Goal: Information Seeking & Learning: Learn about a topic

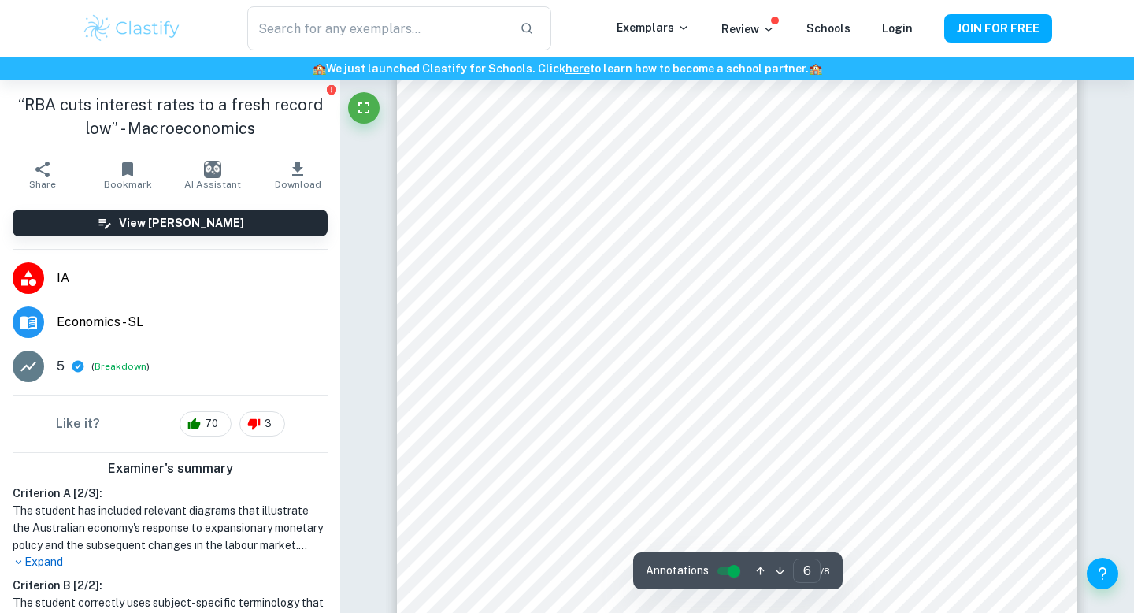
scroll to position [5128, 0]
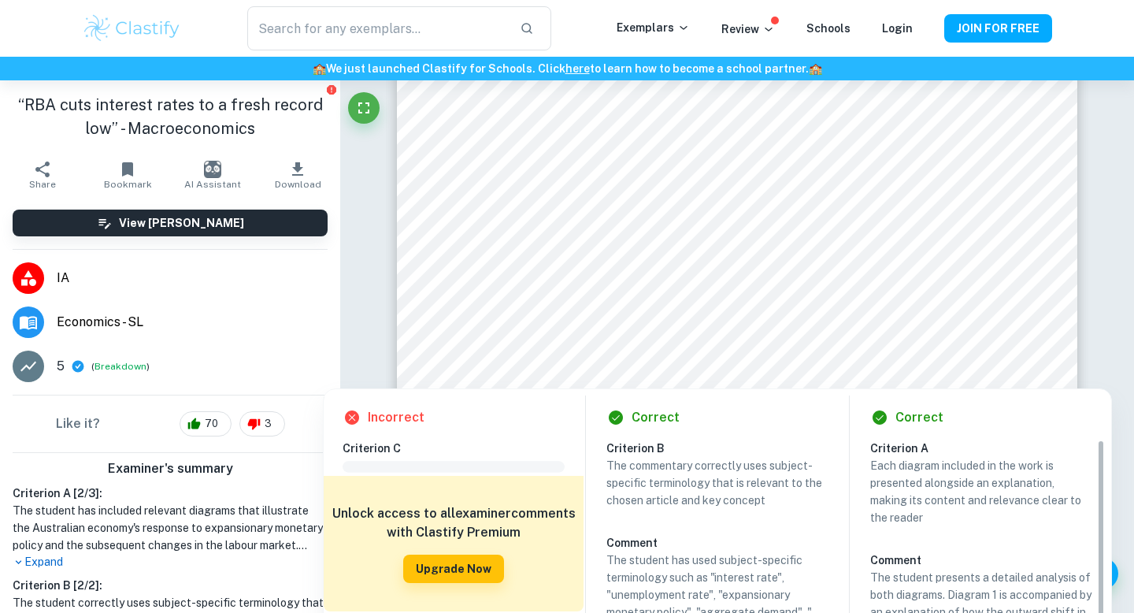
click at [69, 367] on div "5 ( Breakdown )" at bounding box center [192, 366] width 271 height 19
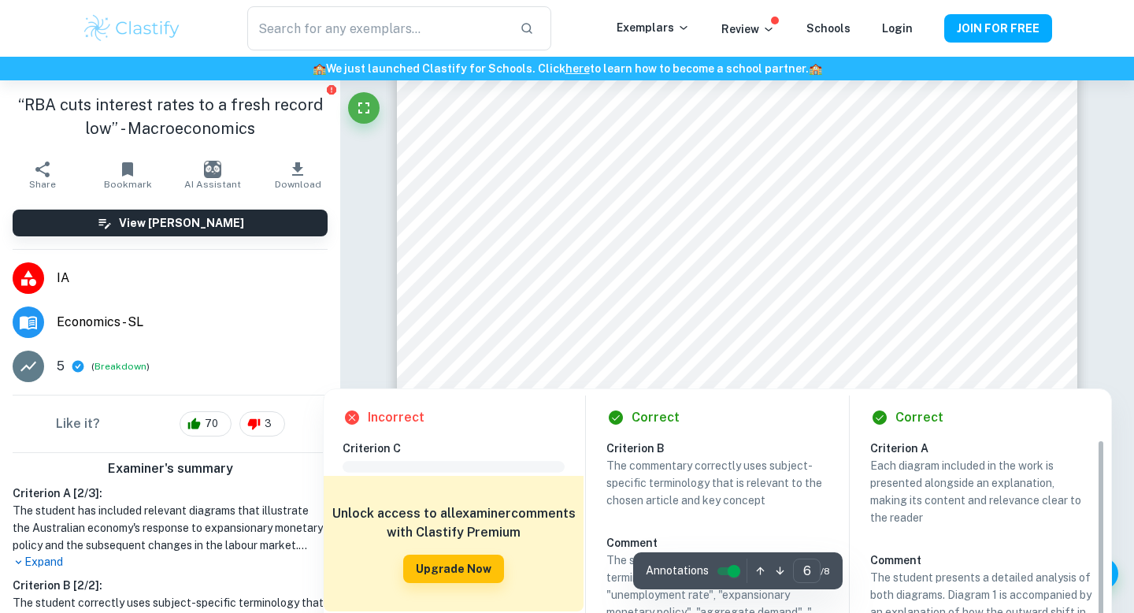
scroll to position [4815, 0]
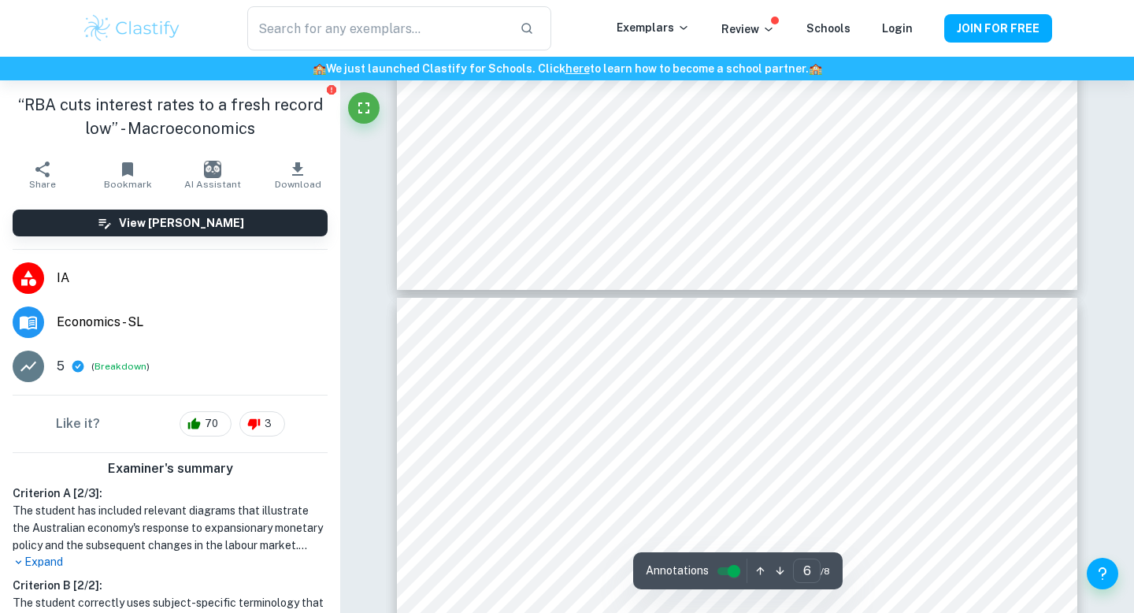
type input "5"
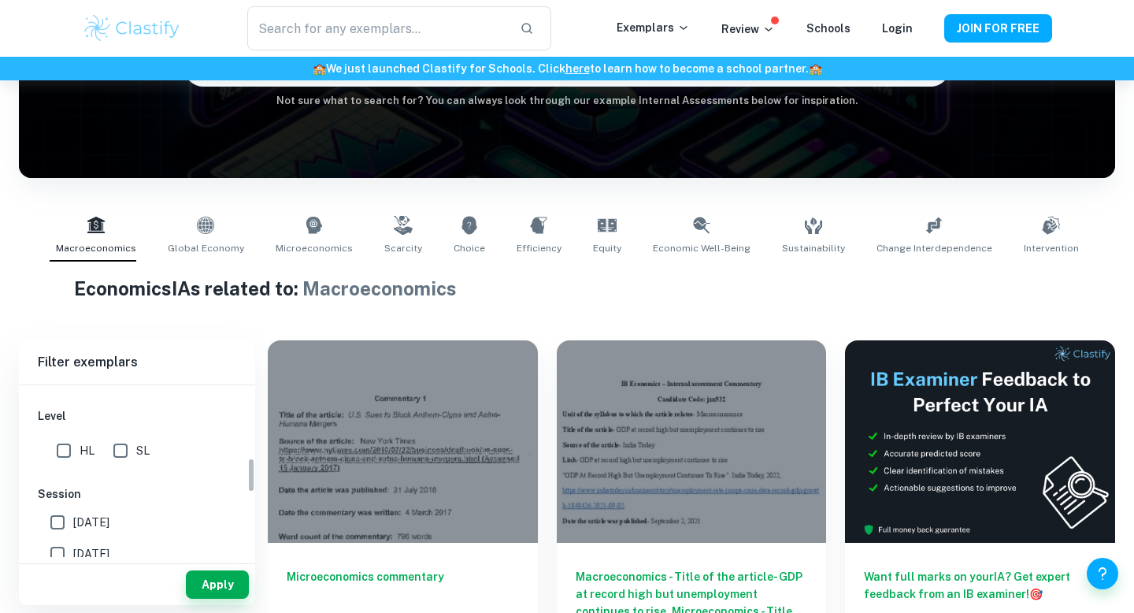
scroll to position [246, 0]
click at [49, 443] on input "7" at bounding box center [62, 459] width 32 height 32
checkbox input "true"
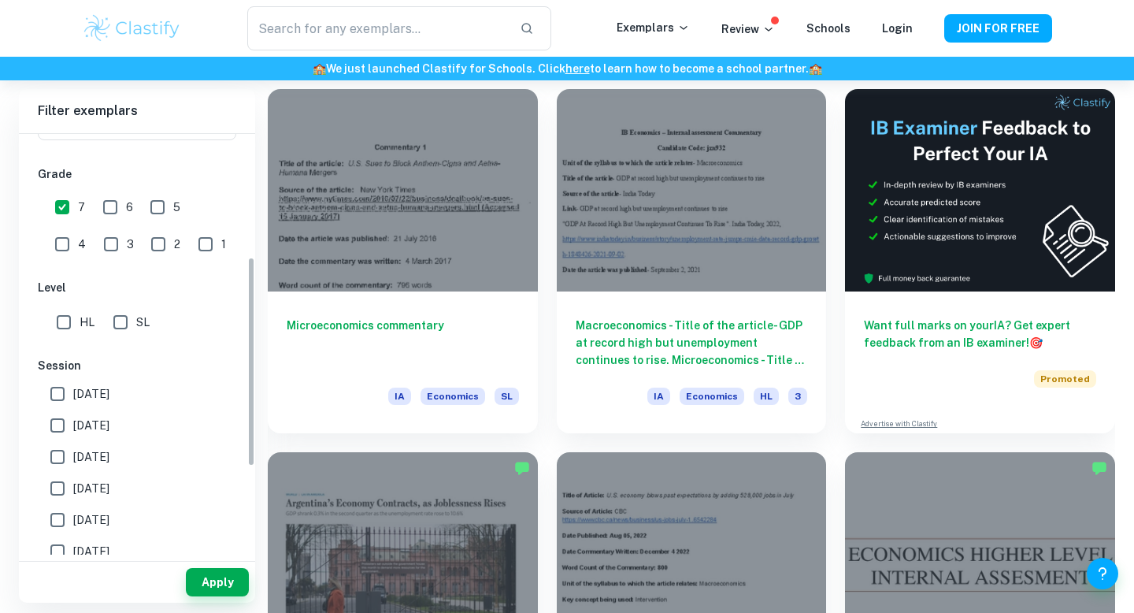
scroll to position [445, 0]
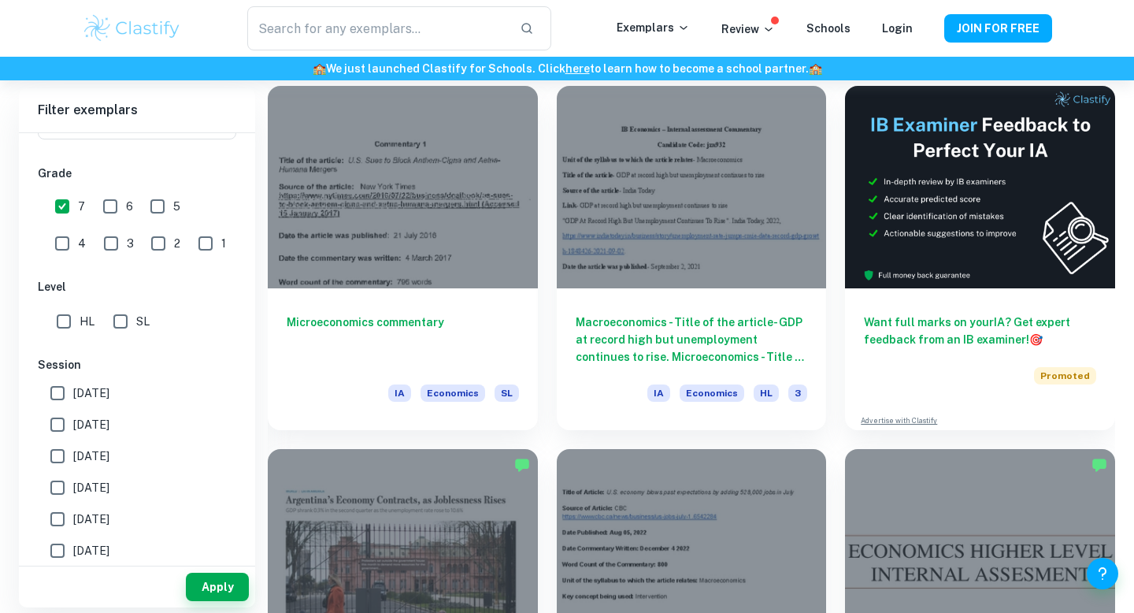
click at [60, 318] on input "HL" at bounding box center [64, 322] width 32 height 32
checkbox input "true"
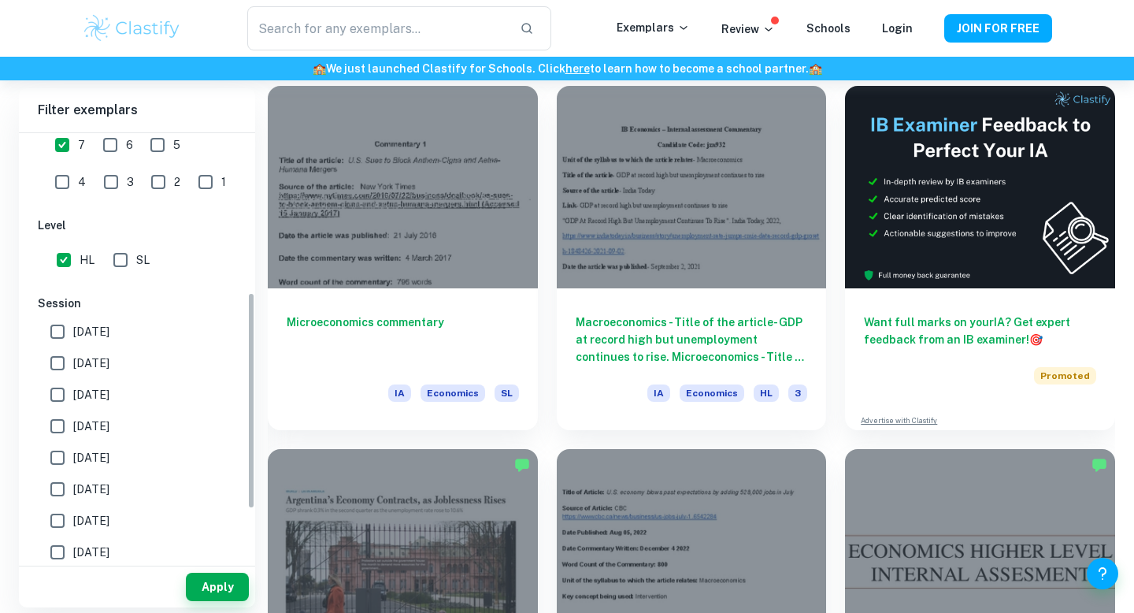
scroll to position [312, 0]
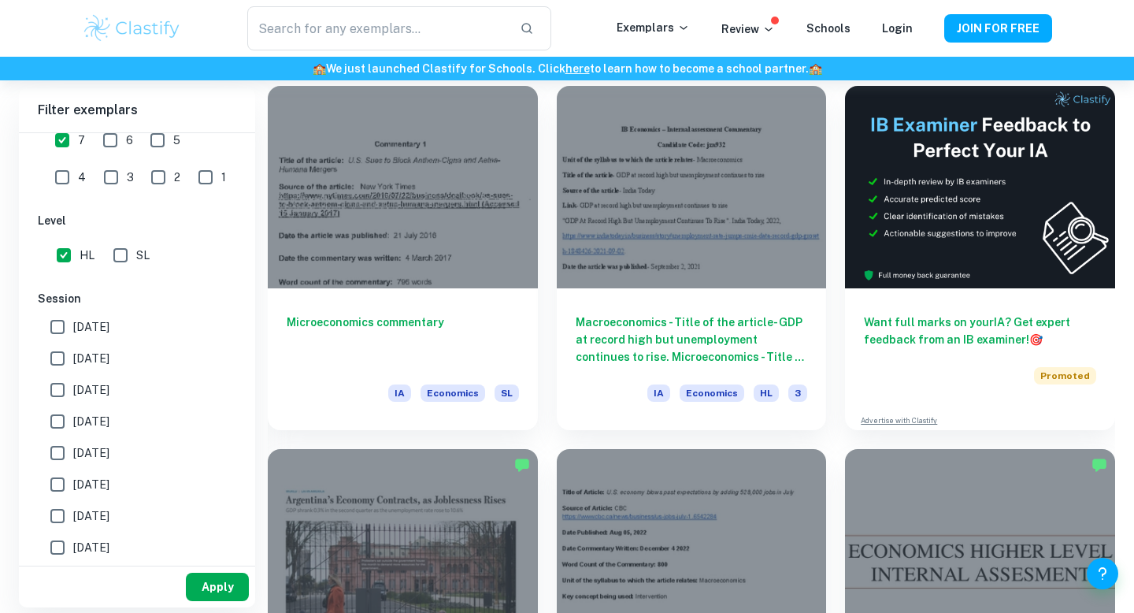
click at [228, 588] on button "Apply" at bounding box center [217, 587] width 63 height 28
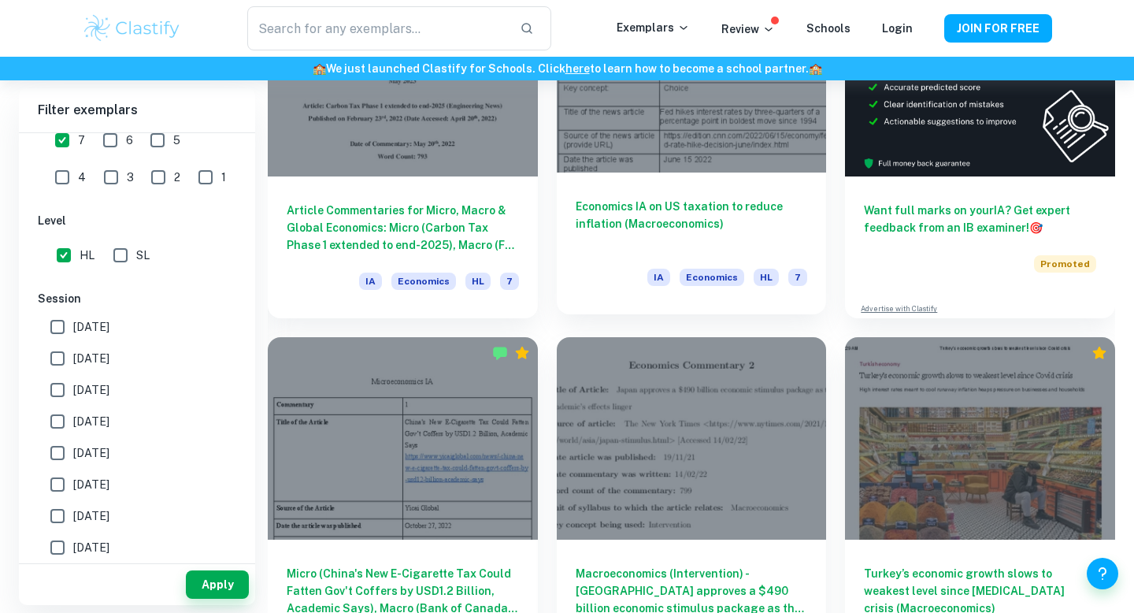
scroll to position [551, 0]
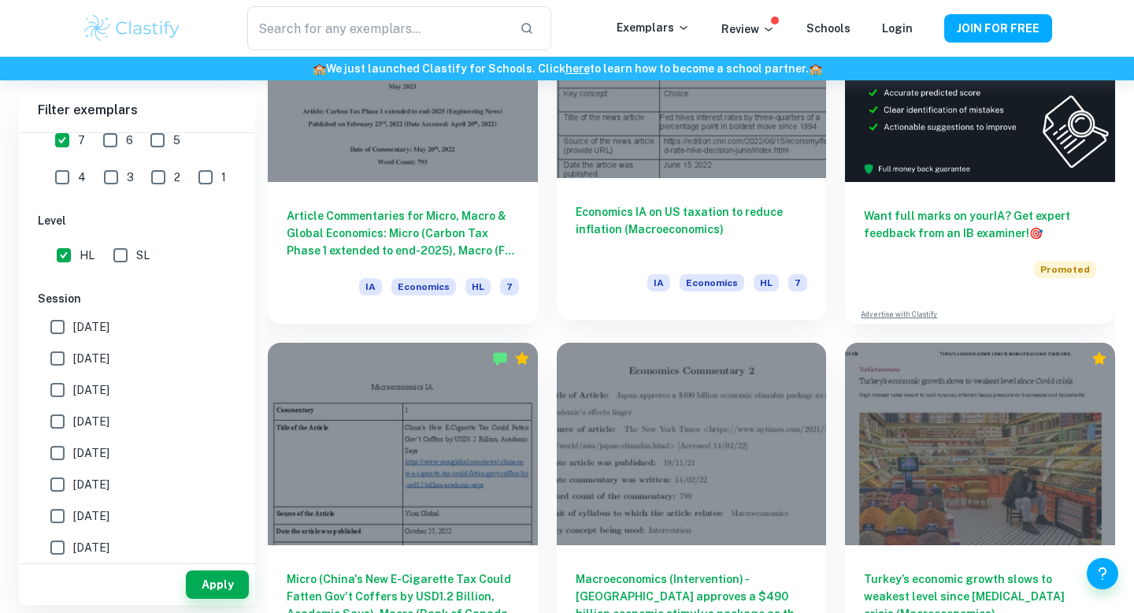
click at [686, 135] on div at bounding box center [692, 77] width 270 height 202
